Goal: Check status: Check status

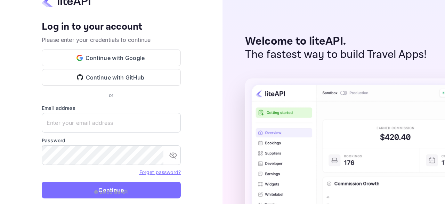
type input "zen.abddin@tbo.com"
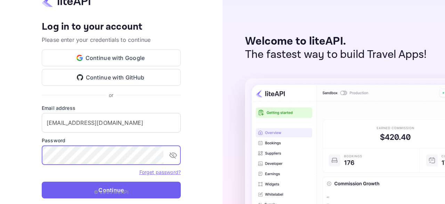
click at [131, 194] on button "Continue" at bounding box center [111, 189] width 139 height 17
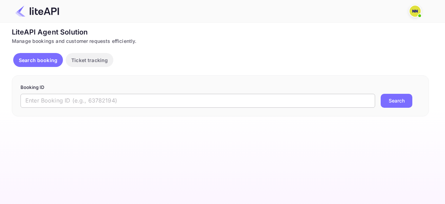
click at [79, 104] on input "text" at bounding box center [198, 101] width 355 height 14
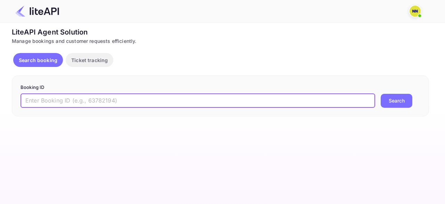
paste input "8095171"
type input "8095171"
click at [381, 94] on button "Search" at bounding box center [397, 101] width 32 height 14
